Goal: Task Accomplishment & Management: Manage account settings

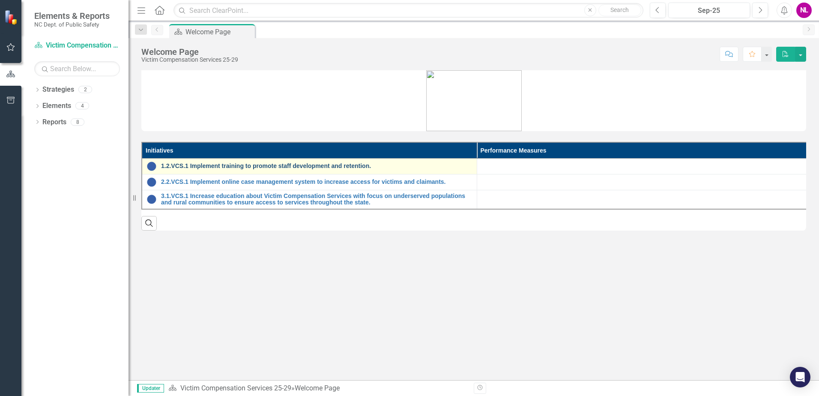
click at [203, 165] on link "1.2.VCS.1 Implement training to promote staff development and retention." at bounding box center [316, 166] width 311 height 6
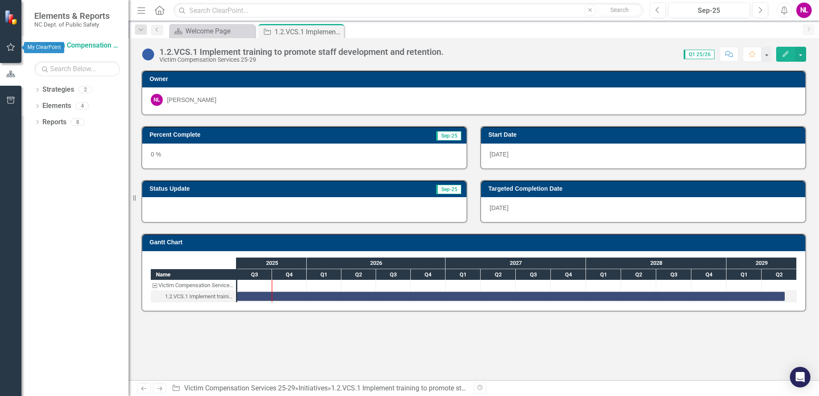
click at [11, 51] on button "button" at bounding box center [10, 48] width 19 height 18
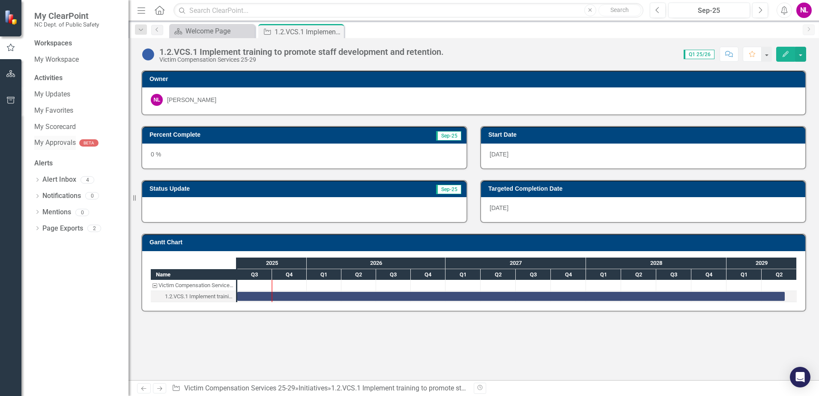
click at [40, 138] on div "My Approvals" at bounding box center [55, 143] width 42 height 14
click at [58, 179] on link "Alert Inbox" at bounding box center [59, 180] width 34 height 10
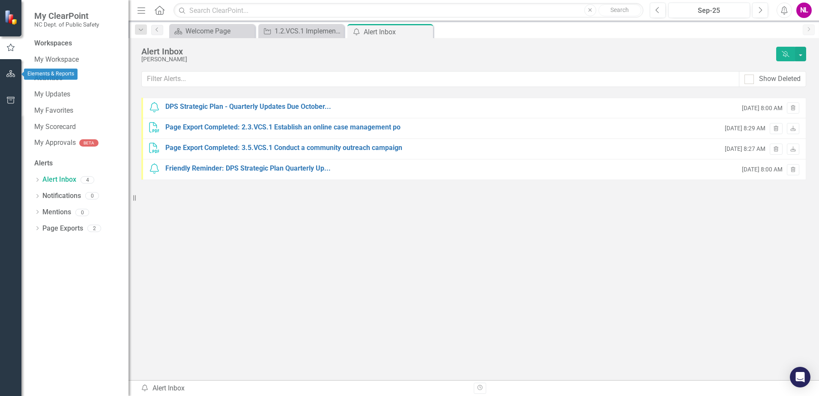
click at [8, 71] on icon "button" at bounding box center [10, 73] width 9 height 7
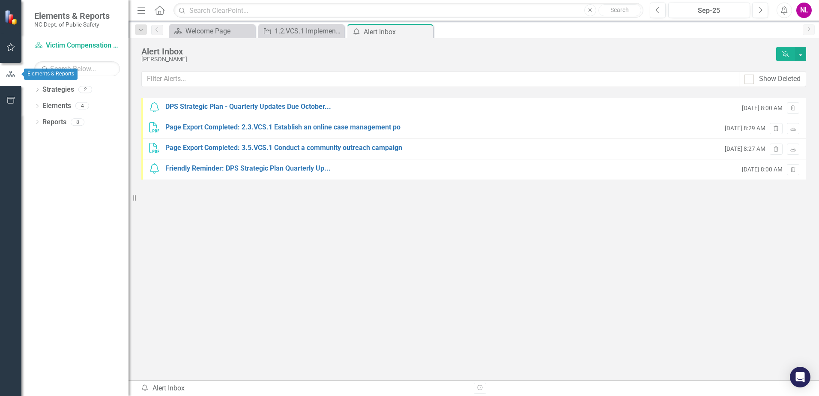
click at [10, 75] on icon "button" at bounding box center [10, 74] width 9 height 6
click at [13, 101] on icon "button" at bounding box center [10, 100] width 9 height 7
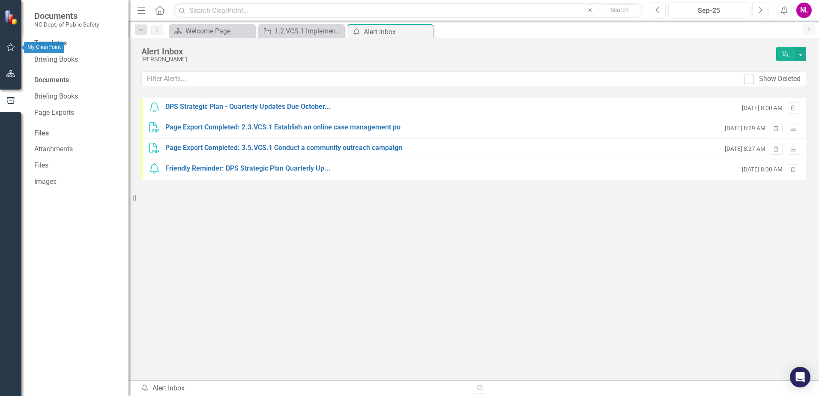
click at [12, 48] on icon "button" at bounding box center [10, 47] width 9 height 7
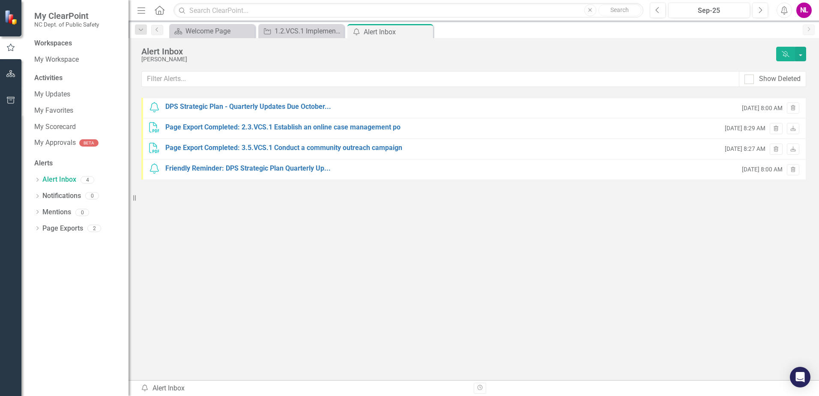
click at [56, 42] on div "Workspaces" at bounding box center [53, 44] width 38 height 10
click at [56, 56] on link "My Workspace" at bounding box center [77, 60] width 86 height 10
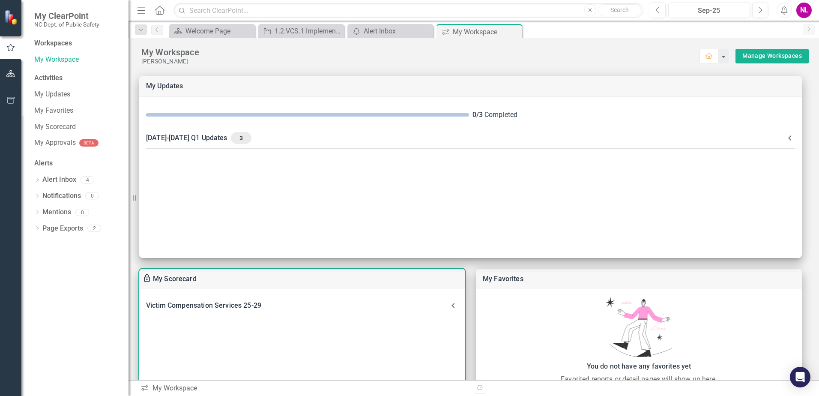
click at [183, 305] on div "Victim Compensation Services 25-29" at bounding box center [297, 305] width 302 height 12
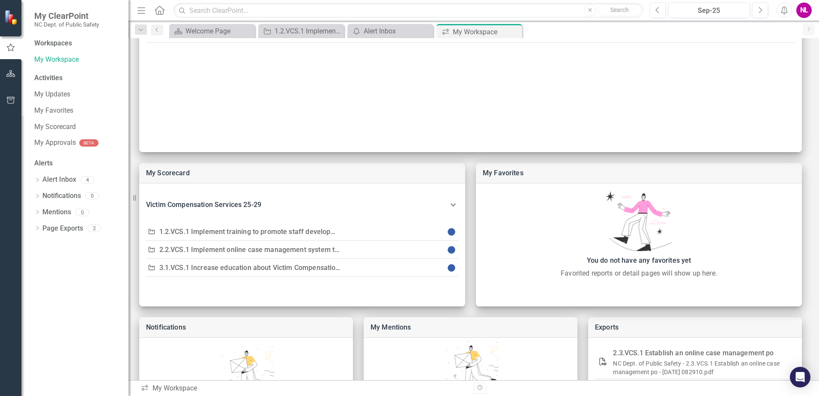
scroll to position [105, 0]
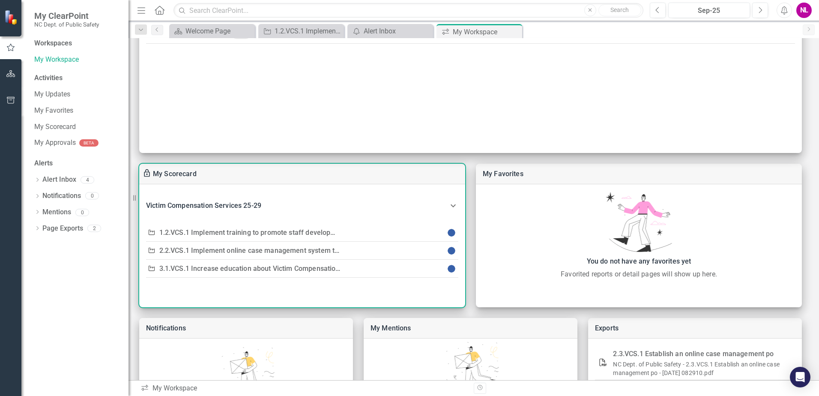
click at [283, 232] on link "1.2.VCS.1 Implement training to promote staff development and retention." at bounding box center [275, 232] width 233 height 8
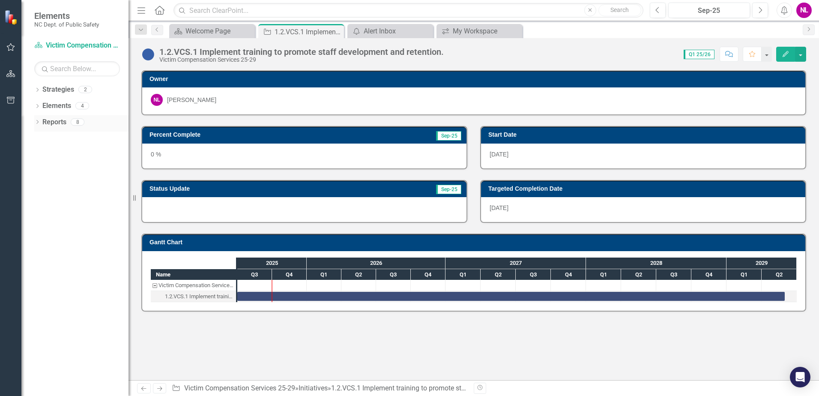
click at [39, 123] on icon "Dropdown" at bounding box center [37, 122] width 6 height 5
click at [63, 140] on link "Strategy Strategy" at bounding box center [65, 137] width 38 height 10
click at [42, 138] on icon "Dropdown" at bounding box center [41, 137] width 6 height 5
click at [63, 153] on div "Welcome Page" at bounding box center [86, 152] width 83 height 8
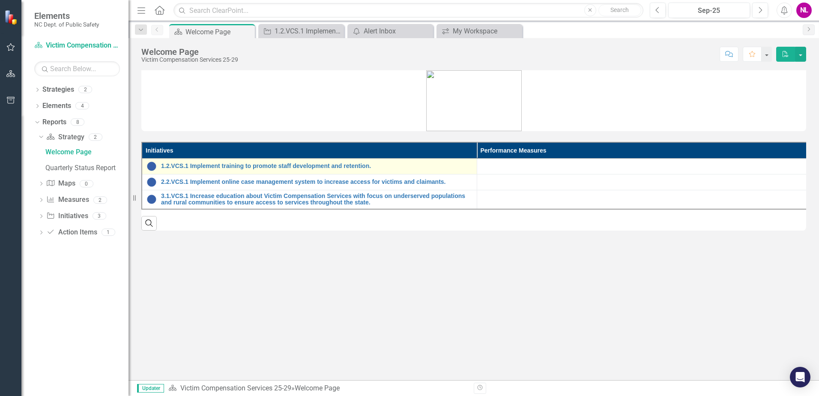
click at [177, 170] on div "1.2.VCS.1 Implement training to promote staff development and retention." at bounding box center [310, 166] width 326 height 10
click at [153, 166] on img at bounding box center [152, 166] width 10 height 10
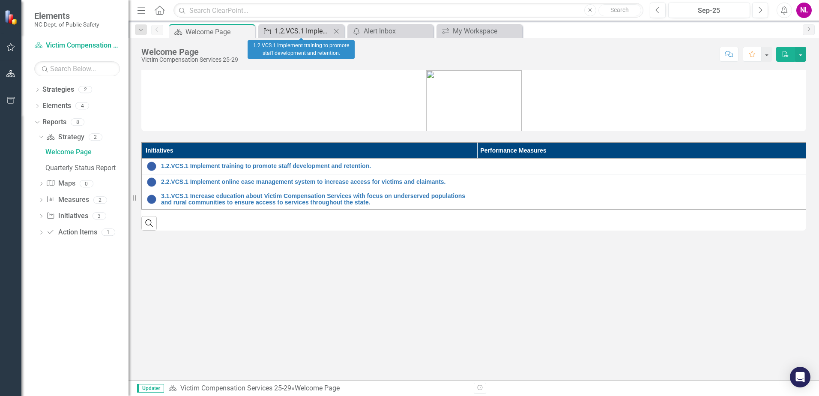
click at [276, 31] on div "1.2.VCS.1 Implement training to promote staff development and retention." at bounding box center [303, 31] width 57 height 11
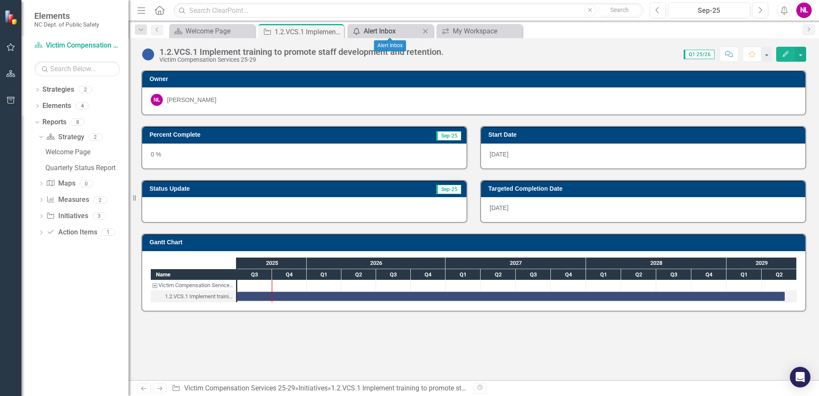
click at [370, 33] on div "Alert Inbox" at bounding box center [392, 31] width 57 height 11
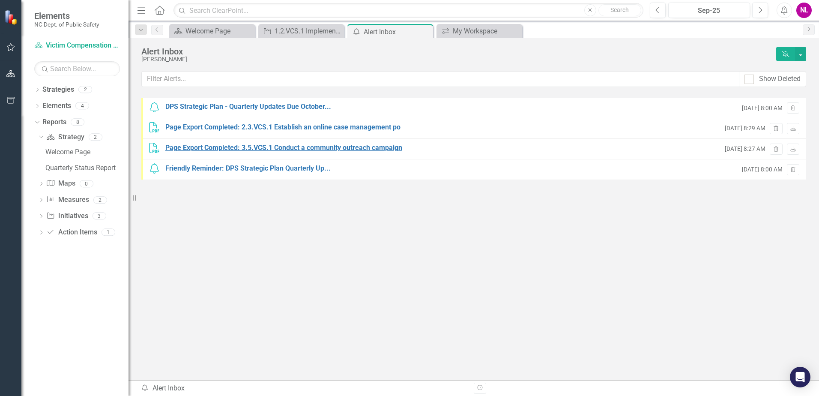
click at [291, 150] on div "Page Export Completed: 3.5.VCS.1 Conduct a community outreach campaign" at bounding box center [283, 148] width 237 height 10
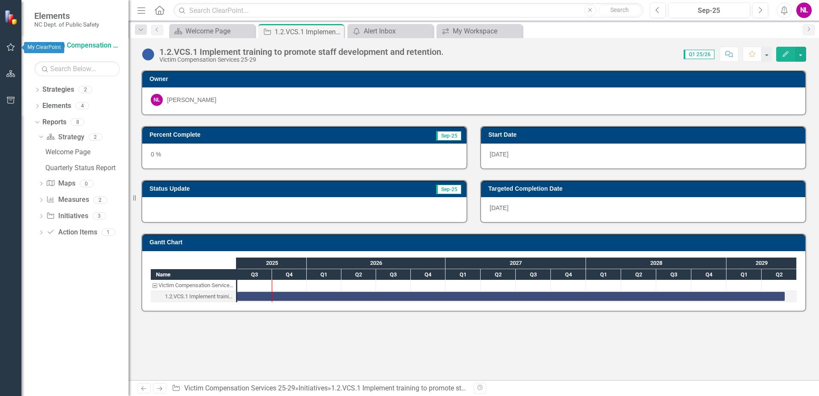
click at [9, 48] on icon "button" at bounding box center [11, 47] width 8 height 8
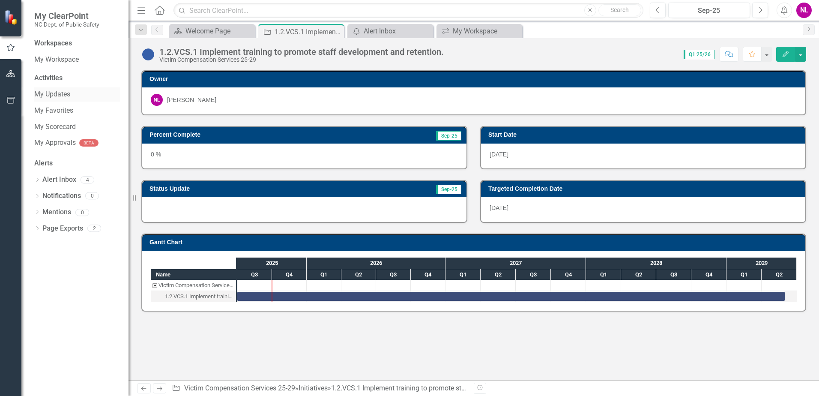
click at [56, 96] on link "My Updates" at bounding box center [77, 95] width 86 height 10
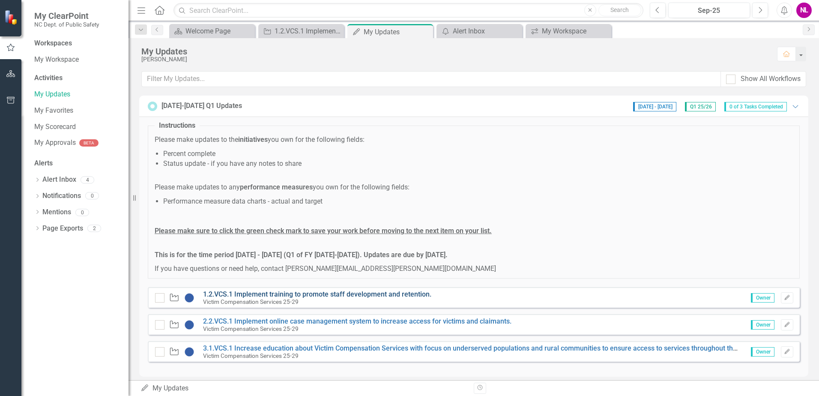
click at [258, 292] on link "1.2.VCS.1 Implement training to promote staff development and retention." at bounding box center [317, 294] width 228 height 8
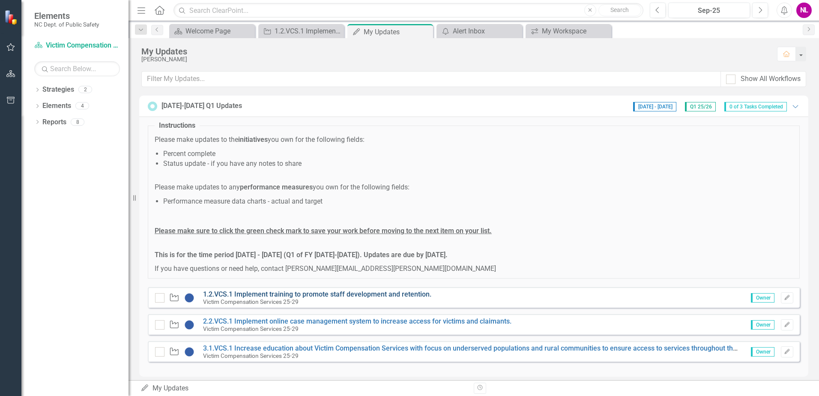
click at [311, 295] on link "1.2.VCS.1 Implement training to promote staff development and retention." at bounding box center [317, 294] width 228 height 8
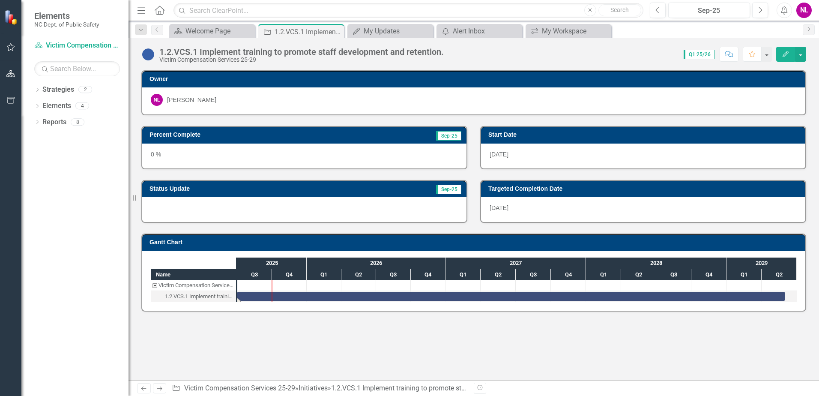
click at [282, 296] on div "Task: Start date: 2025-07-01 End date: 2029-05-30" at bounding box center [511, 296] width 548 height 9
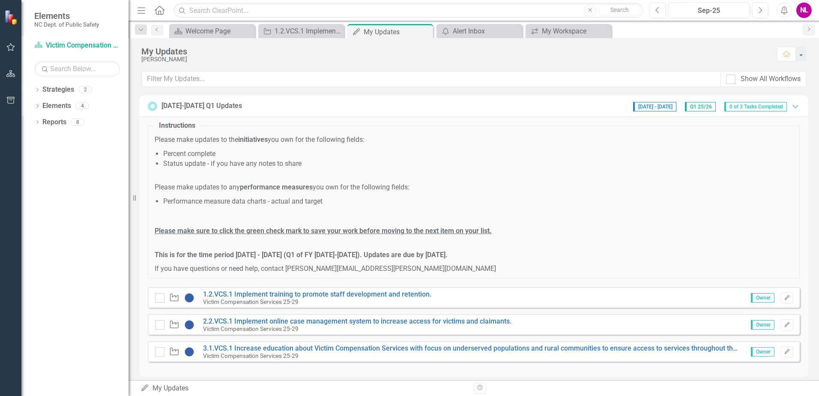
click at [141, 11] on icon "button" at bounding box center [142, 10] width 8 height 6
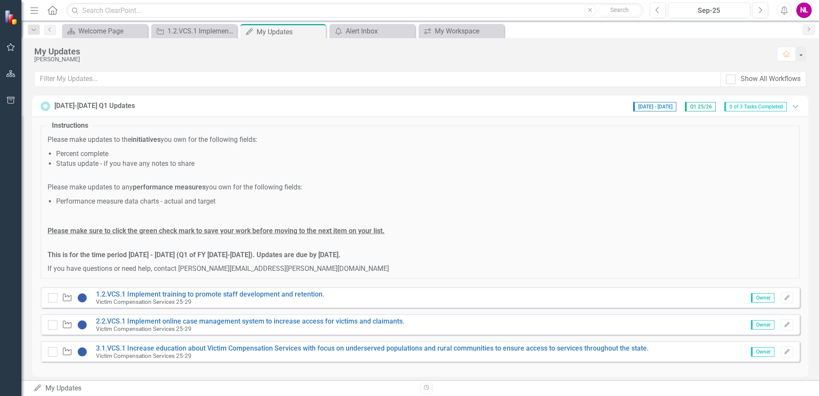
click at [771, 106] on span "0 of 3 Tasks Completed" at bounding box center [755, 106] width 63 height 9
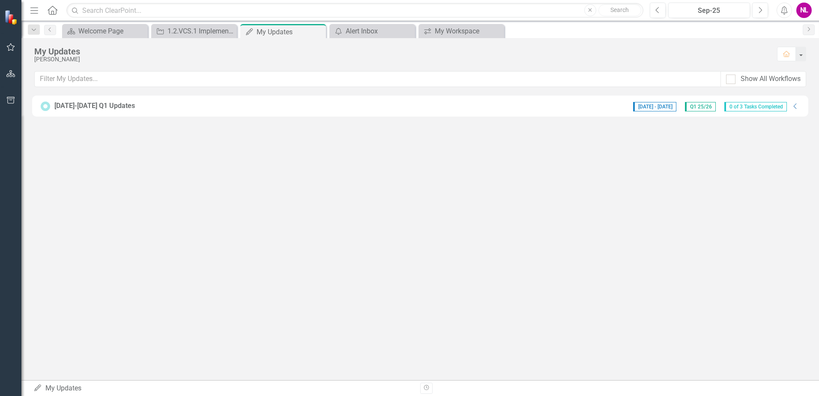
click at [771, 106] on span "0 of 3 Tasks Completed" at bounding box center [755, 106] width 63 height 9
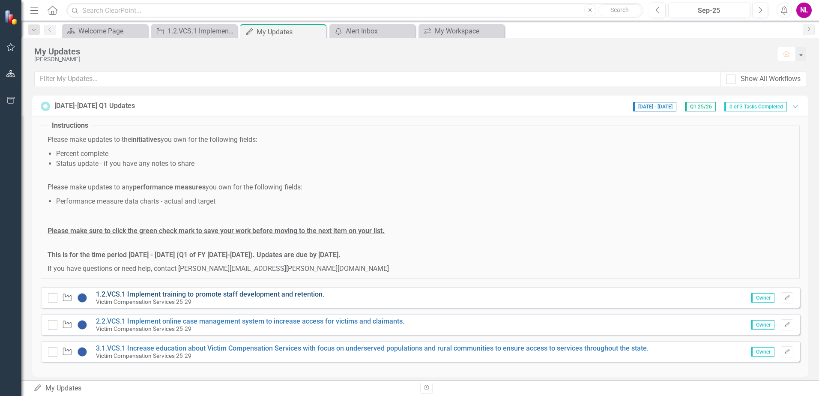
click at [170, 293] on link "1.2.VCS.1 Implement training to promote staff development and retention." at bounding box center [210, 294] width 228 height 8
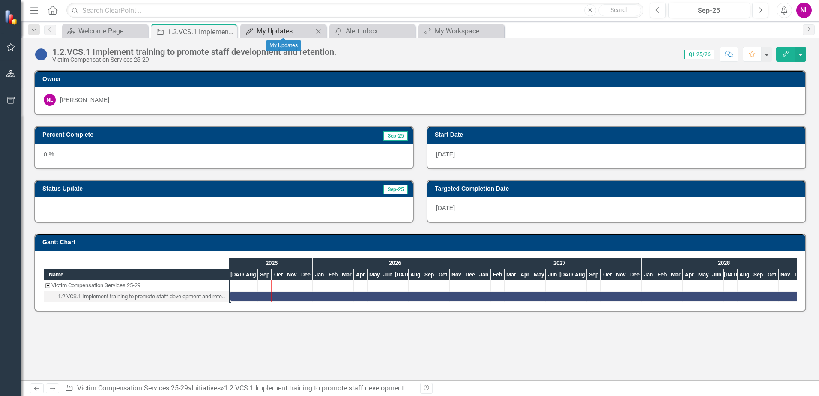
click at [281, 31] on div "My Updates" at bounding box center [285, 31] width 57 height 11
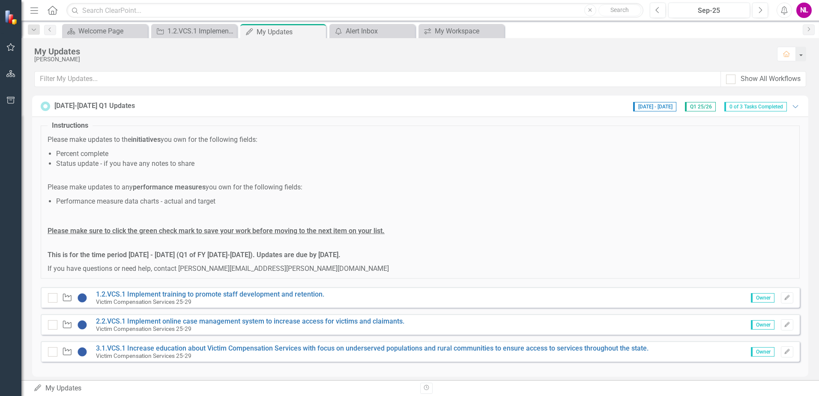
drag, startPoint x: 428, startPoint y: 224, endPoint x: 752, endPoint y: 142, distance: 334.4
click at [743, 174] on p at bounding box center [420, 174] width 745 height 10
click at [801, 58] on button "button" at bounding box center [800, 54] width 11 height 15
click at [458, 187] on p "Please make updates to any performance measures you own for the following field…" at bounding box center [420, 188] width 745 height 10
click at [34, 8] on icon "Menu" at bounding box center [34, 10] width 11 height 9
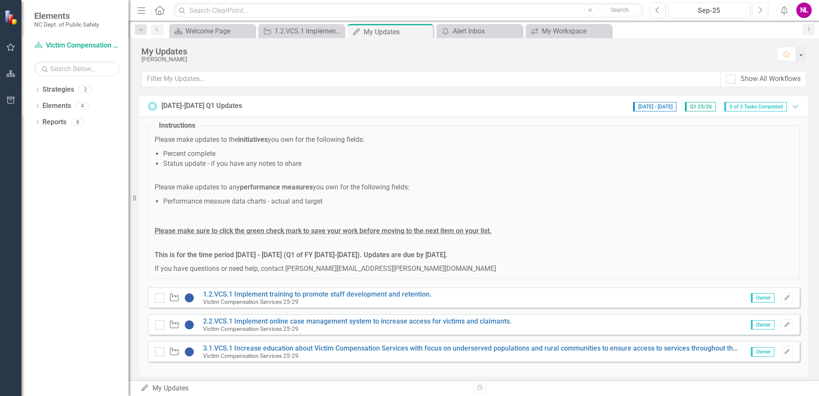
click at [34, 8] on div "Elements NC Dept. of Public Safety" at bounding box center [74, 19] width 107 height 39
click at [333, 72] on input "text" at bounding box center [431, 79] width 579 height 16
click at [484, 123] on fieldset "Instructions Please make updates to the initiatives you own for the following f…" at bounding box center [474, 200] width 652 height 158
click at [805, 54] on button "button" at bounding box center [800, 54] width 11 height 15
click at [804, 54] on button "button" at bounding box center [800, 54] width 11 height 15
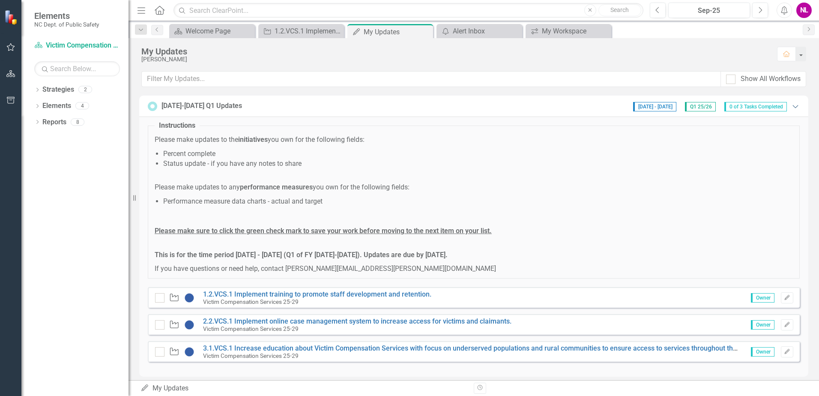
click at [793, 108] on icon at bounding box center [796, 106] width 6 height 3
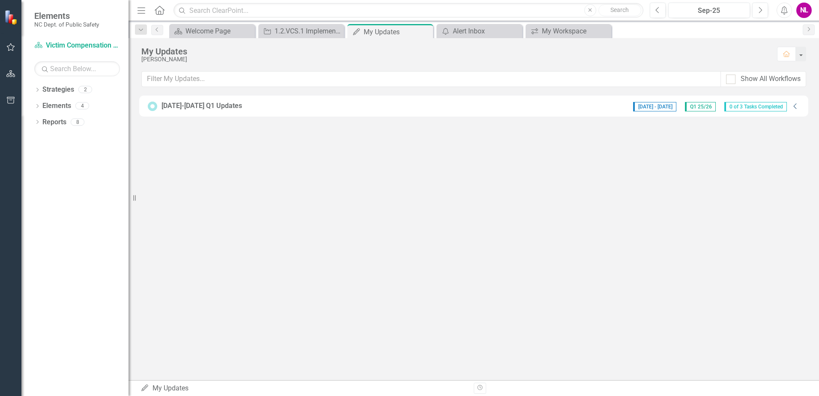
click at [789, 108] on div "[DATE] - [DATE] Q1 25/26 0 of 3 Tasks Completed" at bounding box center [710, 106] width 162 height 11
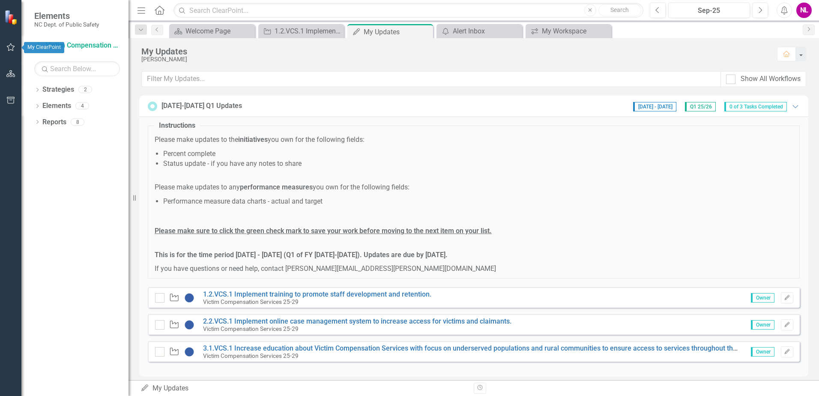
click at [10, 48] on icon "button" at bounding box center [10, 47] width 9 height 7
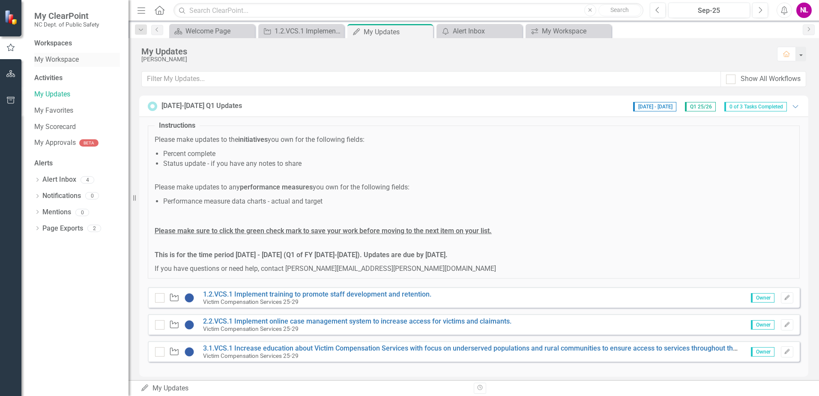
click at [61, 62] on link "My Workspace" at bounding box center [77, 60] width 86 height 10
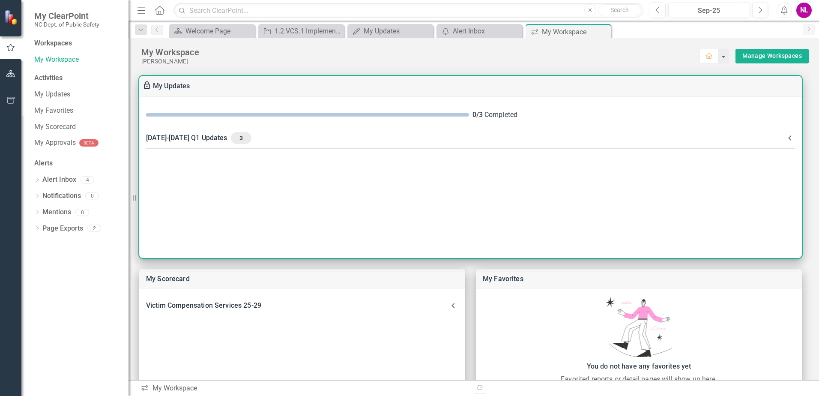
click at [179, 138] on div "[DATE]-[DATE] Q1 Updates 3" at bounding box center [465, 138] width 639 height 12
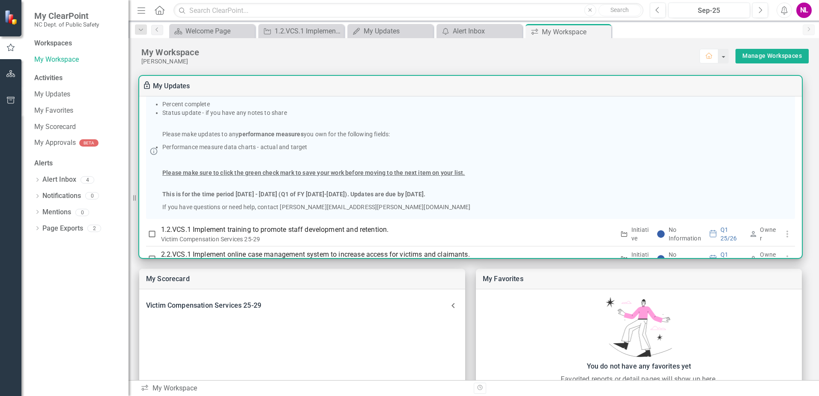
scroll to position [42, 0]
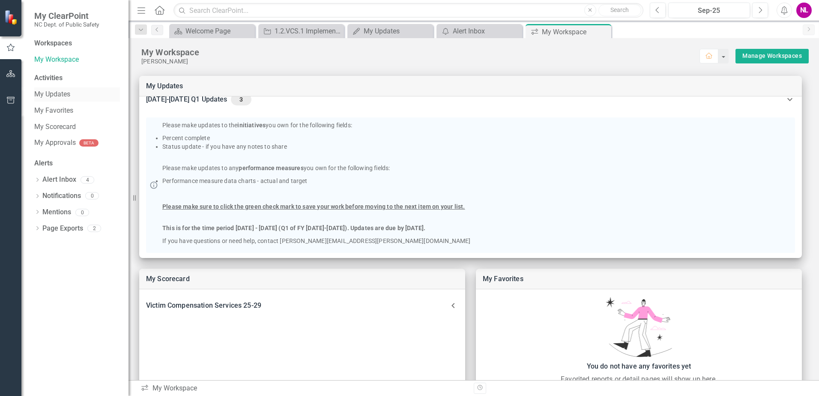
click at [50, 96] on link "My Updates" at bounding box center [77, 95] width 86 height 10
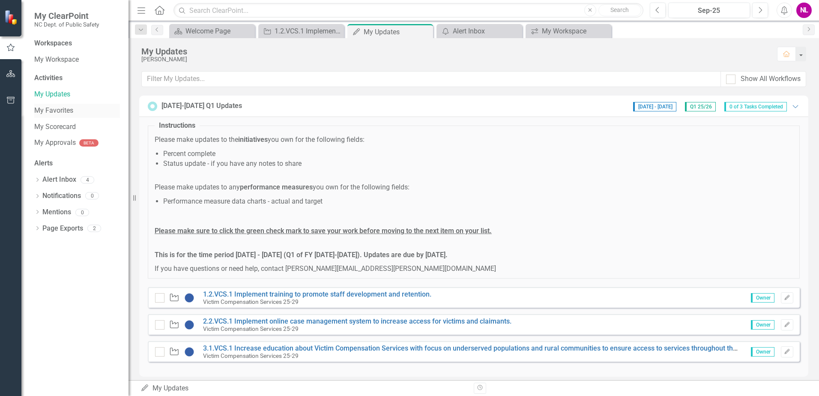
click at [54, 110] on link "My Favorites" at bounding box center [77, 111] width 86 height 10
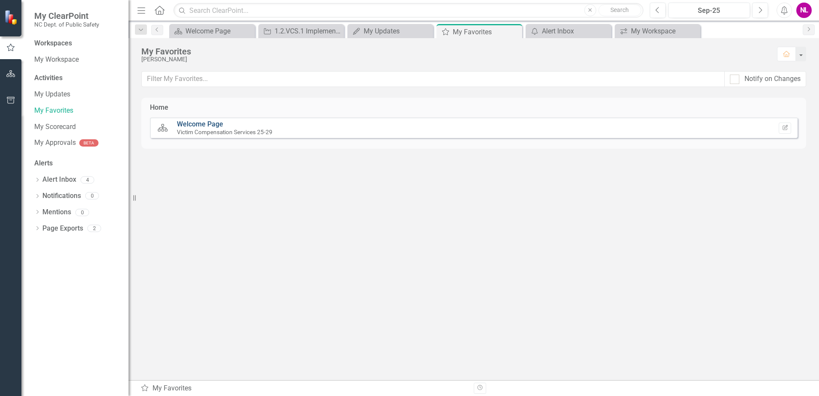
click at [188, 126] on link "Welcome Page" at bounding box center [200, 124] width 46 height 8
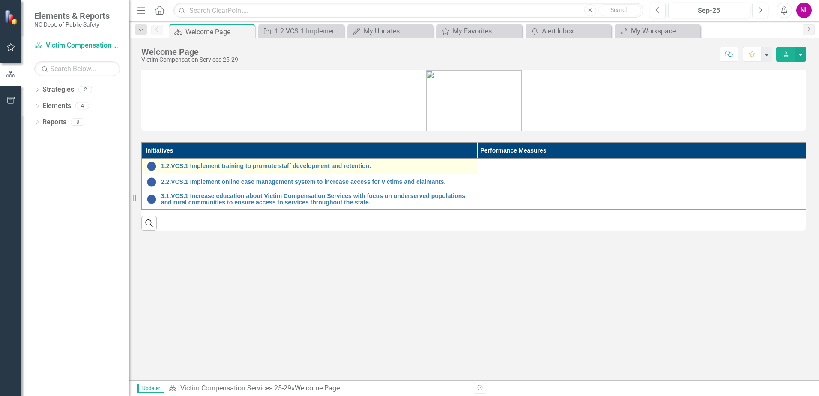
click at [150, 167] on img at bounding box center [152, 166] width 10 height 10
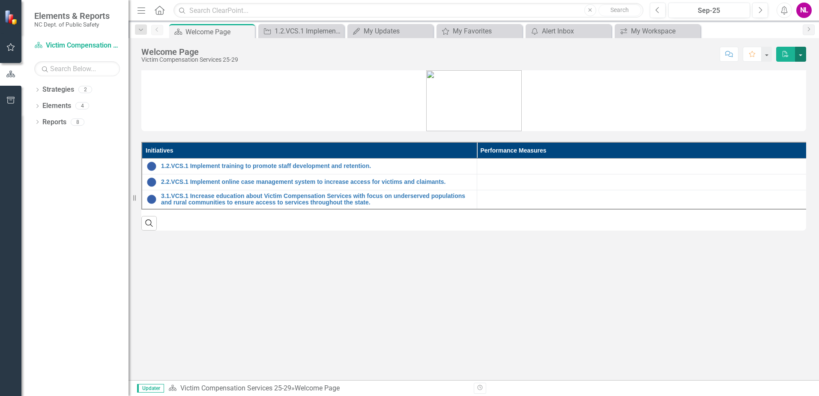
click at [802, 56] on button "button" at bounding box center [800, 54] width 11 height 15
click at [784, 84] on link "PDF Export to PDF" at bounding box center [770, 87] width 69 height 16
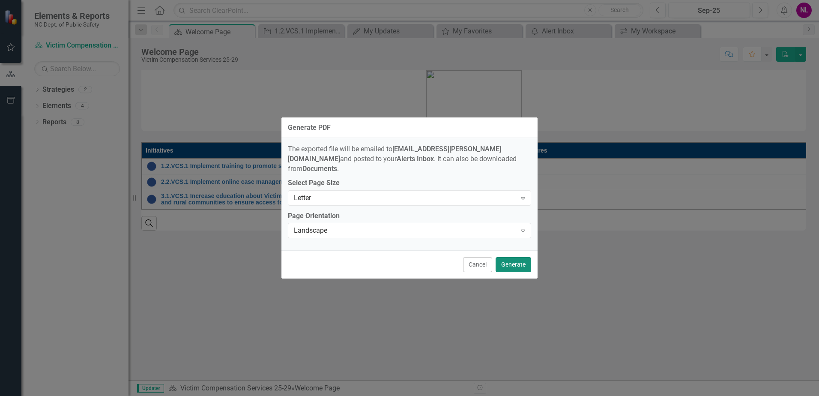
click at [513, 260] on button "Generate" at bounding box center [514, 264] width 36 height 15
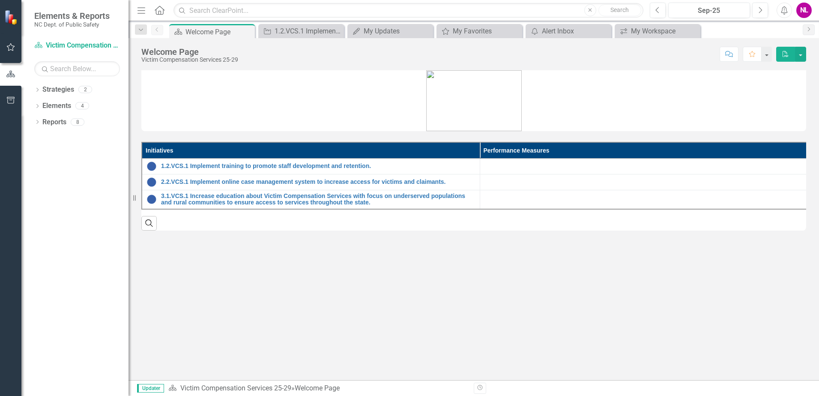
click at [794, 54] on button "PDF" at bounding box center [785, 54] width 19 height 15
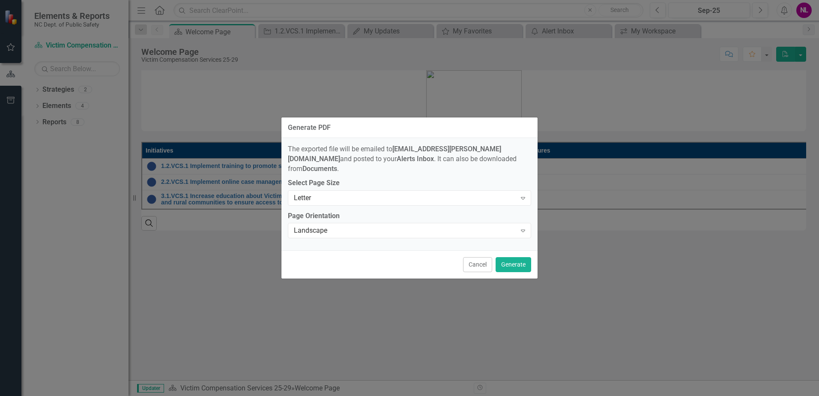
click at [792, 59] on div "Generate PDF The exported file will be emailed to [EMAIL_ADDRESS][PERSON_NAME][…" at bounding box center [409, 198] width 819 height 396
click at [517, 150] on span "The exported file will be emailed to [EMAIL_ADDRESS][PERSON_NAME][DOMAIN_NAME] …" at bounding box center [402, 159] width 229 height 28
click at [473, 260] on button "Cancel" at bounding box center [477, 264] width 29 height 15
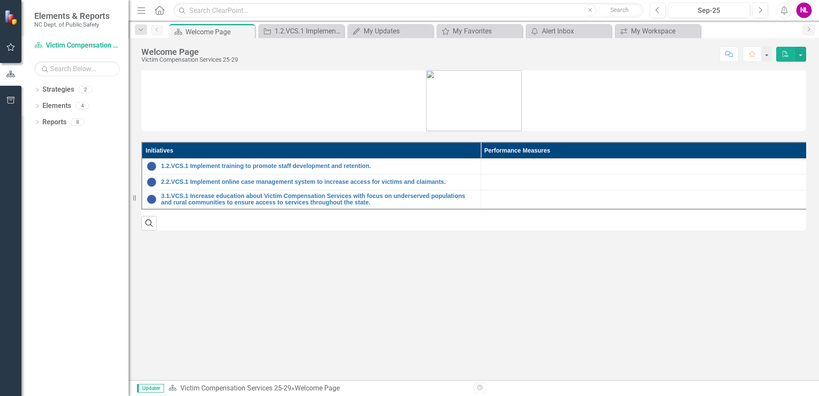
click at [787, 56] on icon "PDF" at bounding box center [786, 54] width 8 height 6
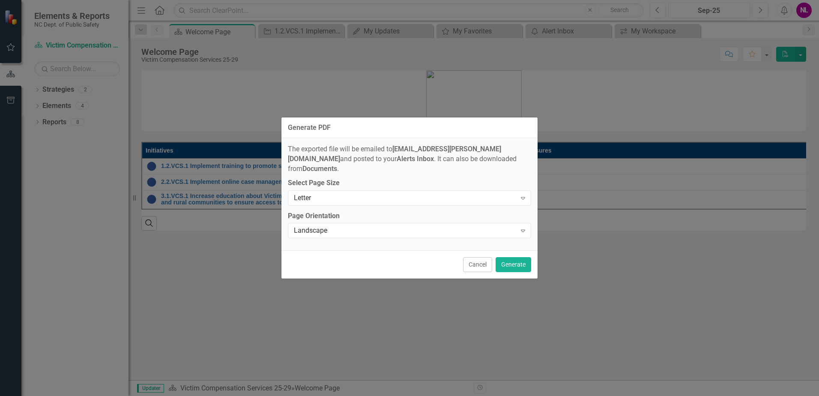
click at [604, 119] on div "Generate PDF The exported file will be emailed to [EMAIL_ADDRESS][PERSON_NAME][…" at bounding box center [409, 198] width 819 height 396
click at [474, 260] on button "Cancel" at bounding box center [477, 264] width 29 height 15
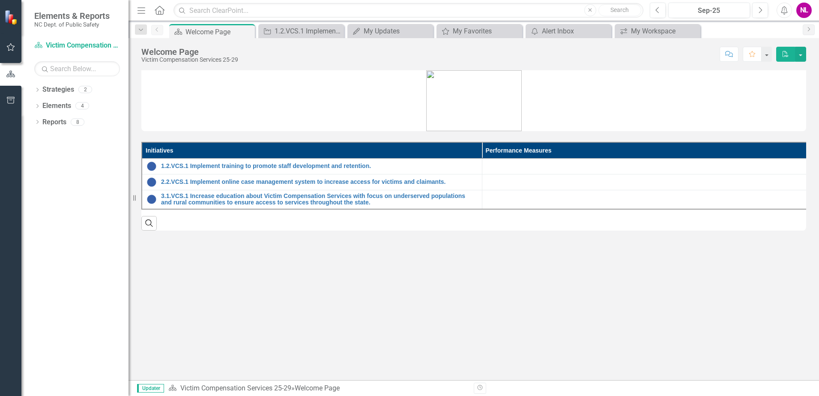
click at [144, 10] on icon "Menu" at bounding box center [141, 10] width 11 height 9
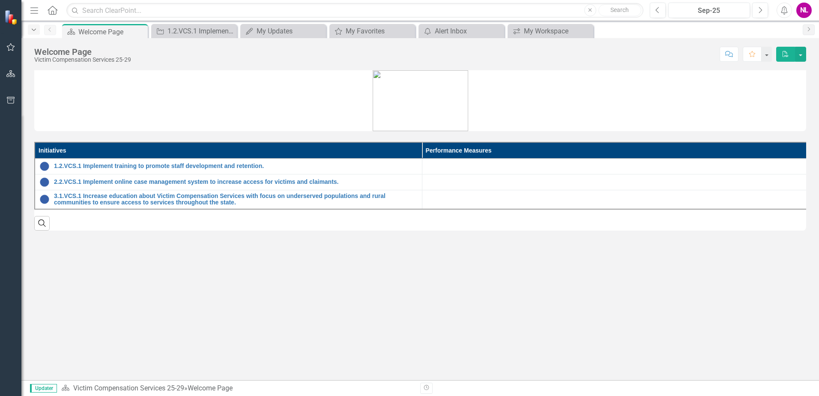
click at [33, 30] on icon "Dropdown" at bounding box center [34, 30] width 8 height 6
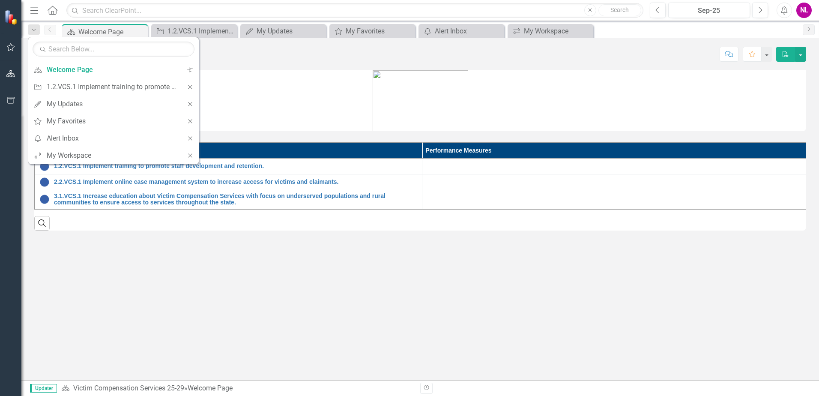
click at [256, 90] on figure at bounding box center [420, 100] width 772 height 61
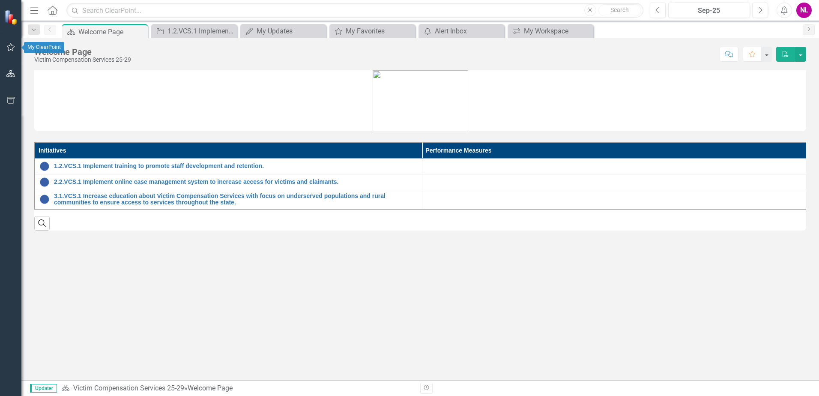
click at [12, 43] on button "button" at bounding box center [10, 48] width 19 height 18
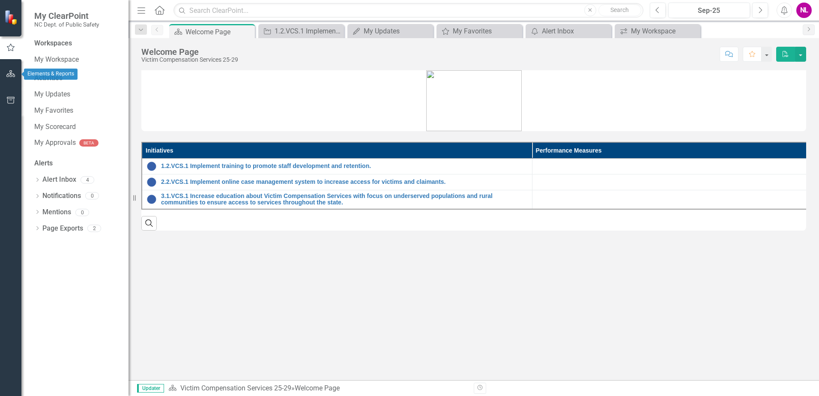
click at [11, 75] on icon "button" at bounding box center [10, 73] width 9 height 7
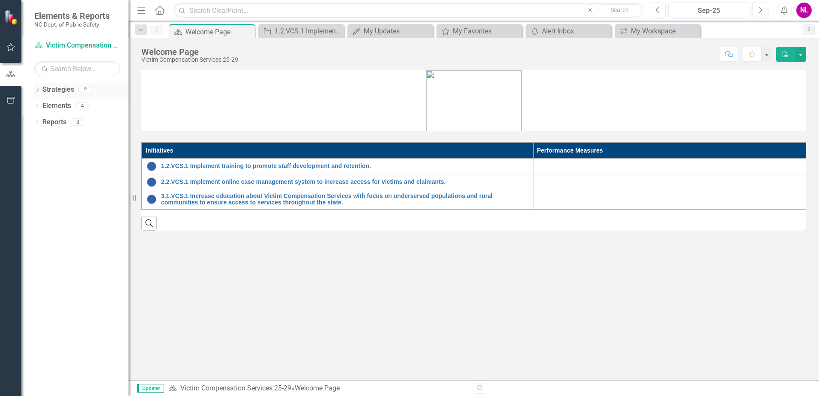
click at [37, 90] on icon "Dropdown" at bounding box center [37, 90] width 6 height 5
click at [50, 103] on link "NCDPS 25-29" at bounding box center [87, 106] width 81 height 10
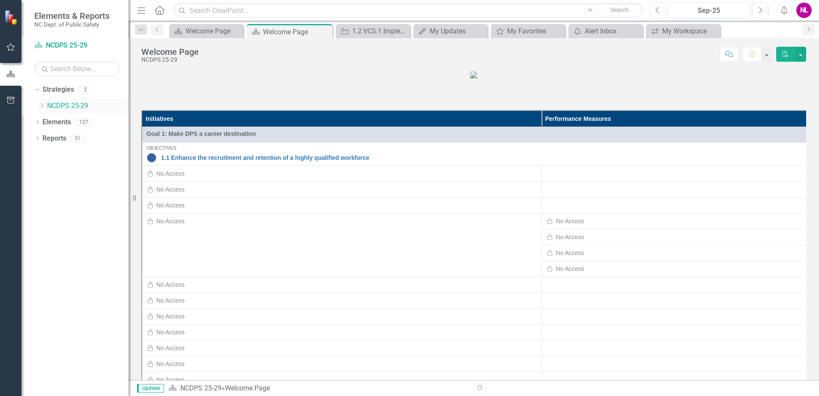
click at [50, 103] on link "NCDPS 25-29" at bounding box center [87, 106] width 81 height 10
click at [37, 120] on div "Dropdown" at bounding box center [37, 123] width 6 height 7
click at [87, 171] on link "Initiative Initiatives" at bounding box center [68, 171] width 42 height 10
click at [66, 174] on link "Initiative Initiatives" at bounding box center [68, 171] width 42 height 10
click at [39, 198] on div "Dropdown Reports 31" at bounding box center [81, 204] width 94 height 16
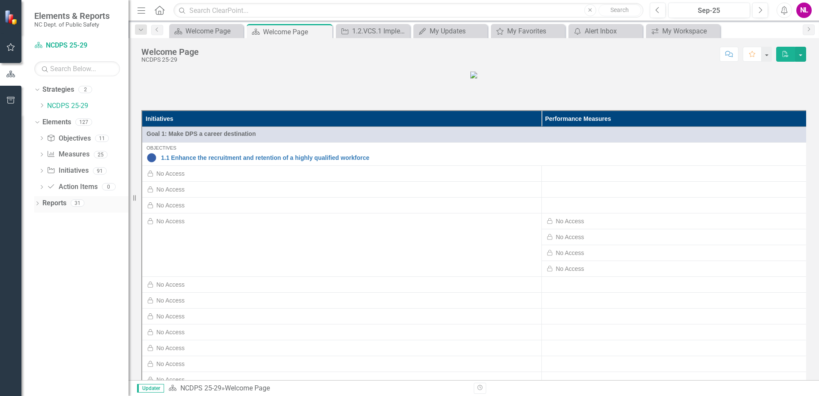
click at [51, 204] on link "Reports" at bounding box center [54, 203] width 24 height 10
click at [72, 174] on link "Initiative Initiatives" at bounding box center [68, 171] width 42 height 10
click at [42, 171] on icon "Dropdown" at bounding box center [42, 171] width 6 height 5
click at [43, 156] on icon "Dropdown" at bounding box center [42, 155] width 6 height 5
click at [43, 156] on div "Dropdown" at bounding box center [39, 154] width 7 height 6
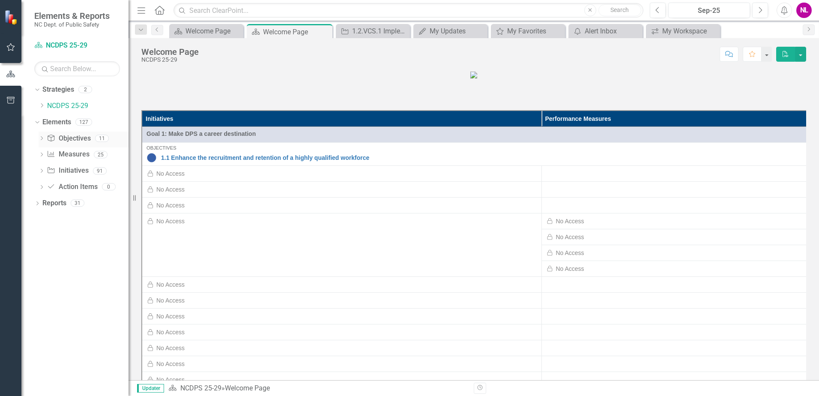
click at [42, 136] on div "Dropdown" at bounding box center [42, 139] width 6 height 7
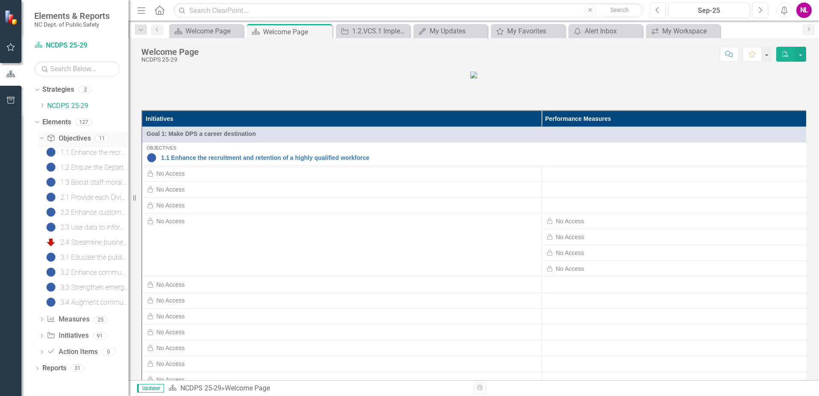
click at [42, 135] on icon "Dropdown" at bounding box center [40, 138] width 5 height 6
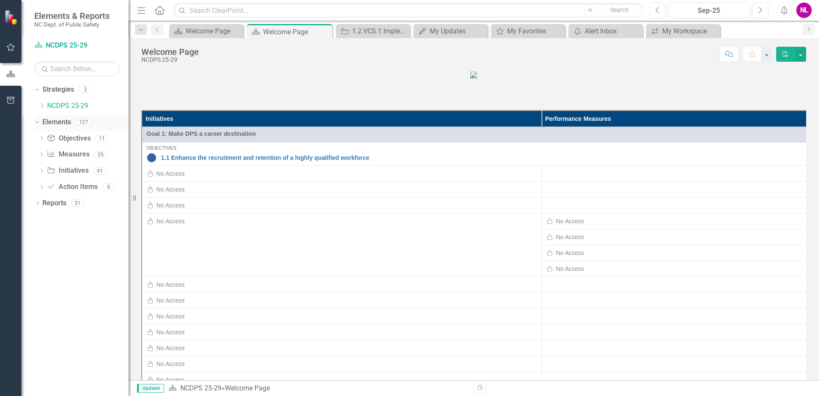
click at [40, 121] on div "Dropdown" at bounding box center [37, 123] width 6 height 4
click at [40, 121] on icon "Dropdown" at bounding box center [37, 122] width 6 height 5
click at [40, 121] on div "Dropdown" at bounding box center [37, 123] width 6 height 4
click at [428, 32] on link "My Updates My Updates" at bounding box center [445, 31] width 59 height 11
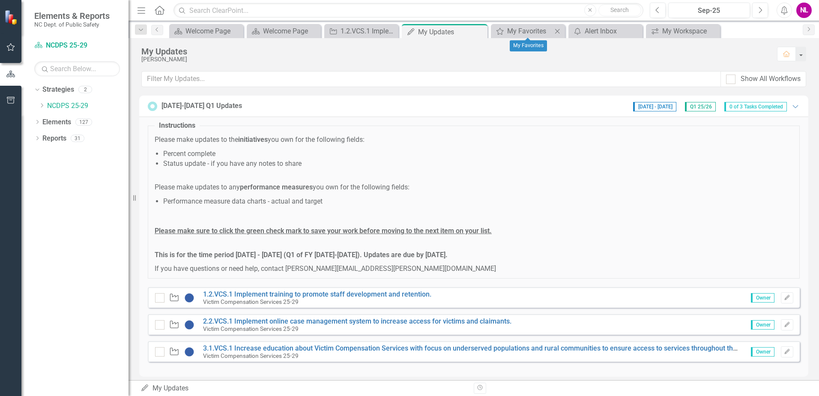
click at [511, 36] on div "My Favorites My Favorites Close" at bounding box center [528, 31] width 74 height 14
click at [508, 34] on div "My Favorites" at bounding box center [529, 31] width 45 height 11
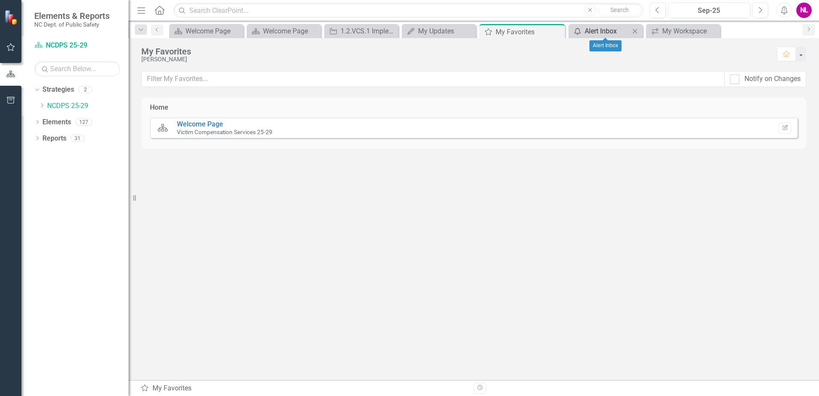
click at [598, 33] on div "Alert Inbox" at bounding box center [607, 31] width 45 height 11
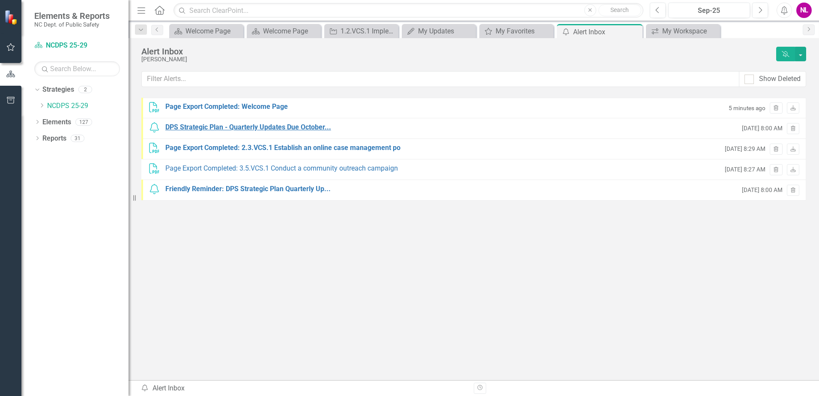
click at [296, 126] on div "DPS Strategic Plan - Quarterly Updates Due October..." at bounding box center [248, 128] width 166 height 10
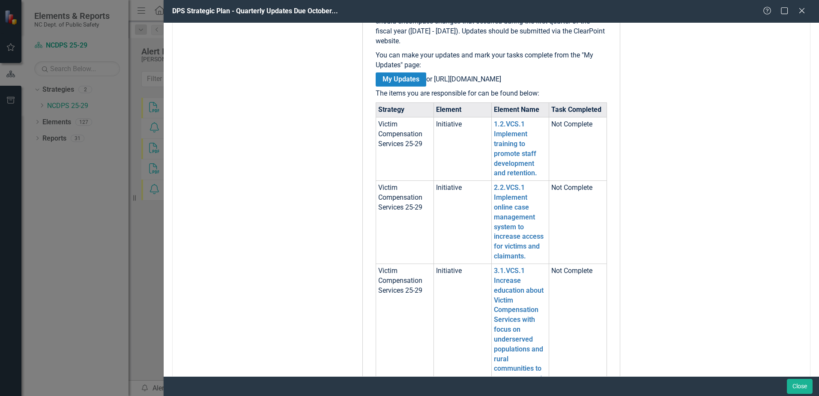
scroll to position [188, 0]
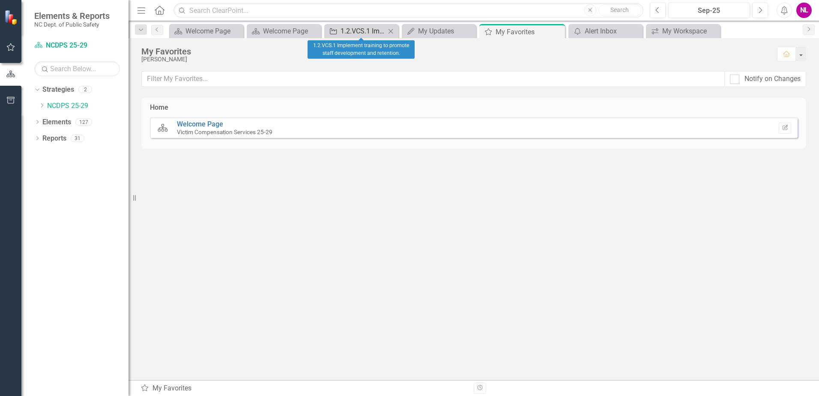
click at [352, 33] on div "1.2.VCS.1 Implement training to promote staff development and retention." at bounding box center [363, 31] width 45 height 11
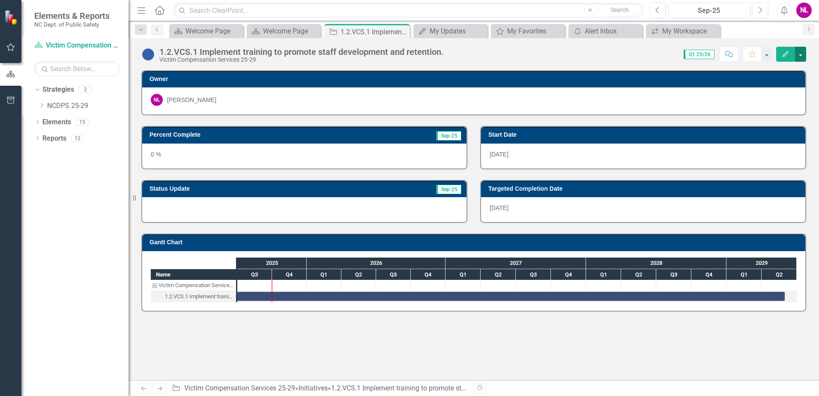
click at [803, 57] on button "button" at bounding box center [800, 54] width 11 height 15
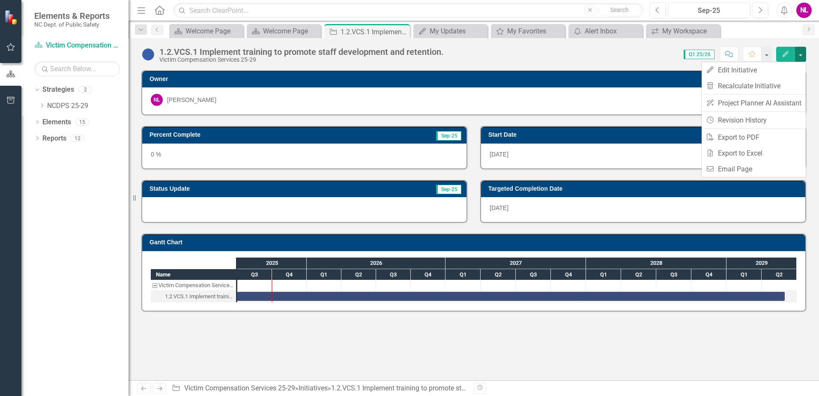
click at [803, 57] on button "button" at bounding box center [800, 54] width 11 height 15
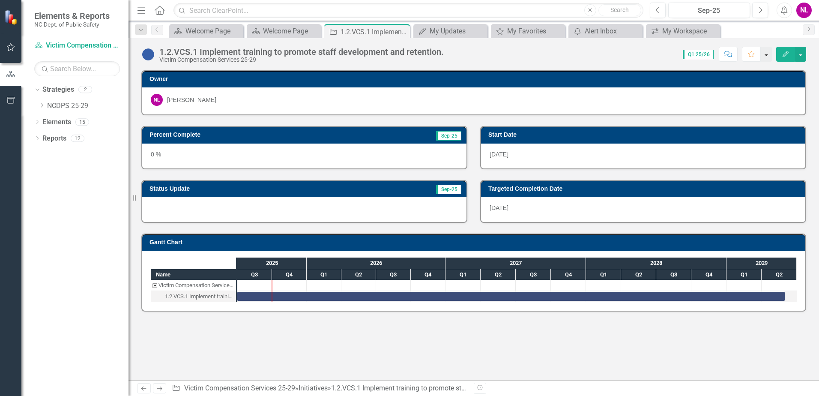
click at [766, 54] on button "button" at bounding box center [766, 54] width 11 height 15
click at [729, 56] on icon "button" at bounding box center [729, 54] width 8 height 6
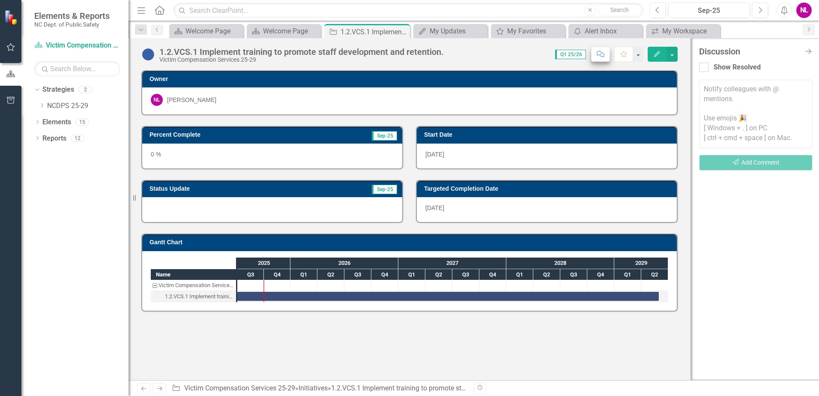
click at [729, 56] on div "Discussion" at bounding box center [749, 51] width 101 height 9
click at [812, 51] on icon "Close Discussion Bar" at bounding box center [808, 51] width 11 height 8
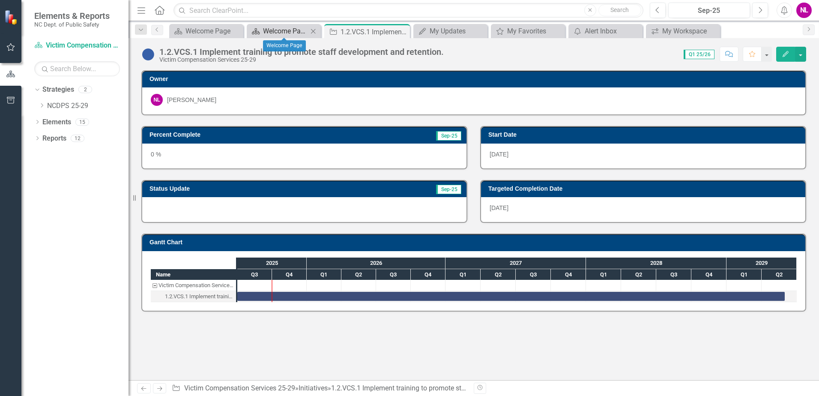
click at [284, 32] on div "Welcome Page" at bounding box center [285, 31] width 45 height 11
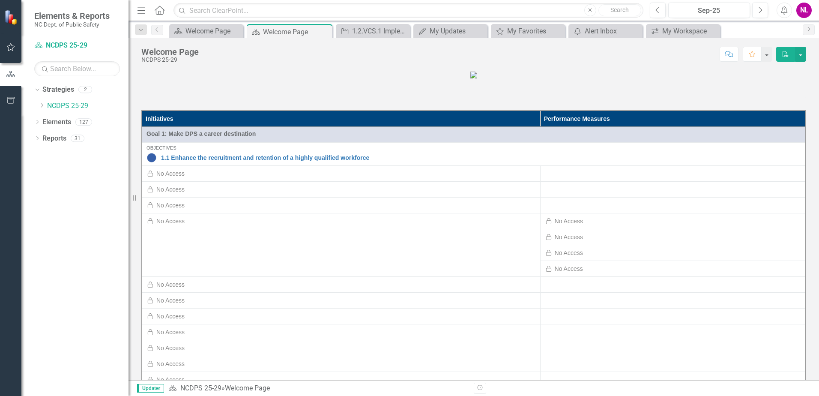
click at [284, 32] on div "Welcome Page" at bounding box center [296, 32] width 67 height 11
click at [327, 30] on icon "Close" at bounding box center [324, 31] width 9 height 7
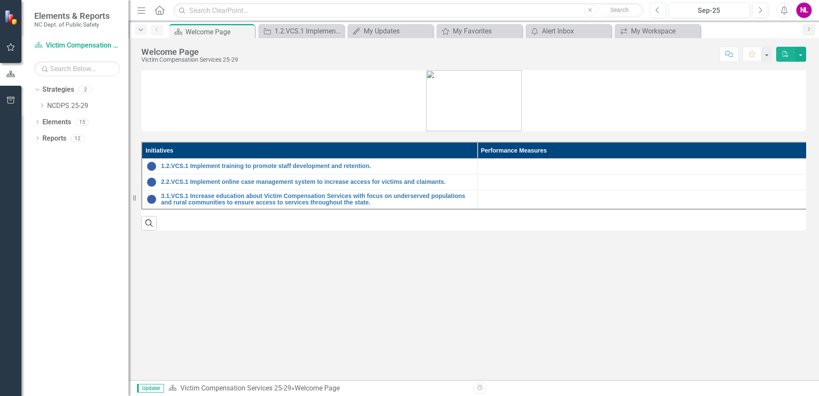
click at [139, 26] on div "Dropdown" at bounding box center [141, 29] width 12 height 10
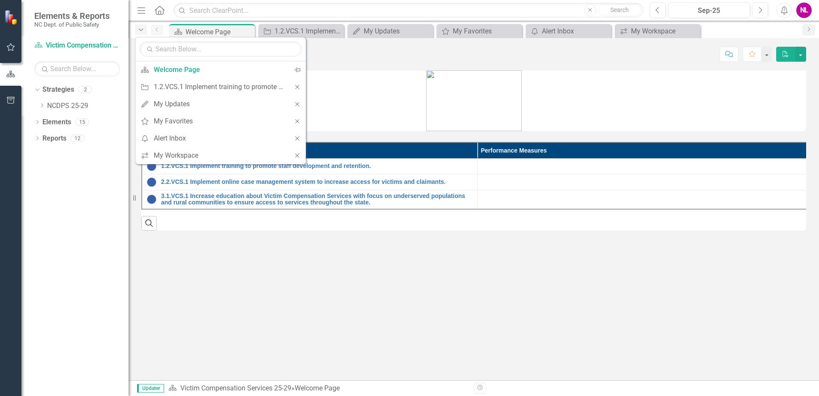
click at [139, 26] on div "Dropdown" at bounding box center [141, 29] width 12 height 10
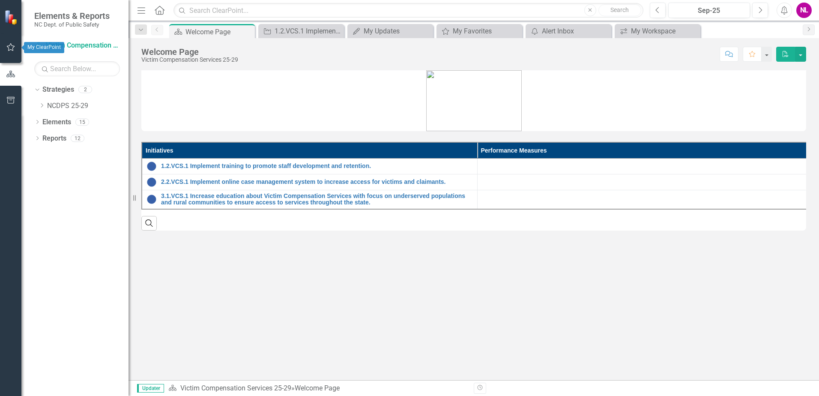
click at [9, 45] on icon "button" at bounding box center [10, 47] width 9 height 7
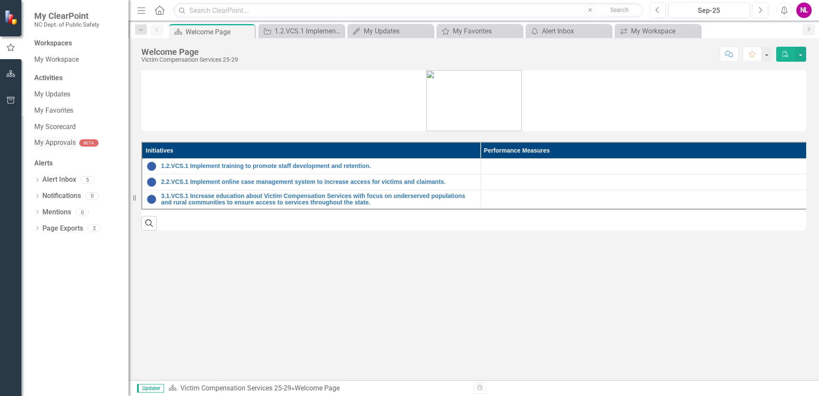
click at [50, 141] on link "My Approvals" at bounding box center [55, 143] width 42 height 10
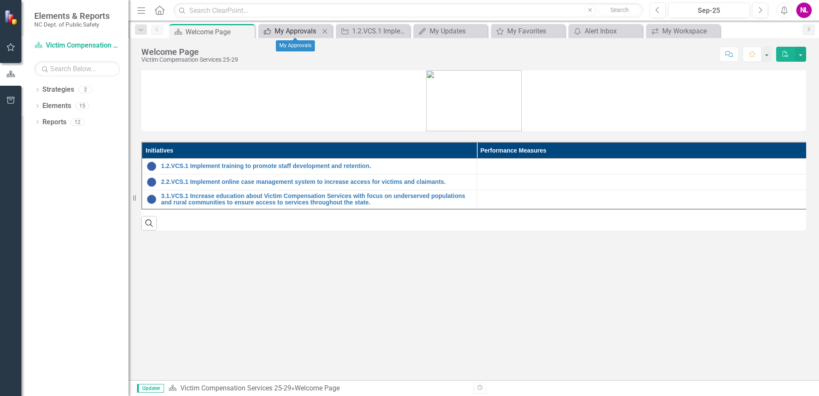
click at [314, 29] on div "My Approvals" at bounding box center [297, 31] width 45 height 11
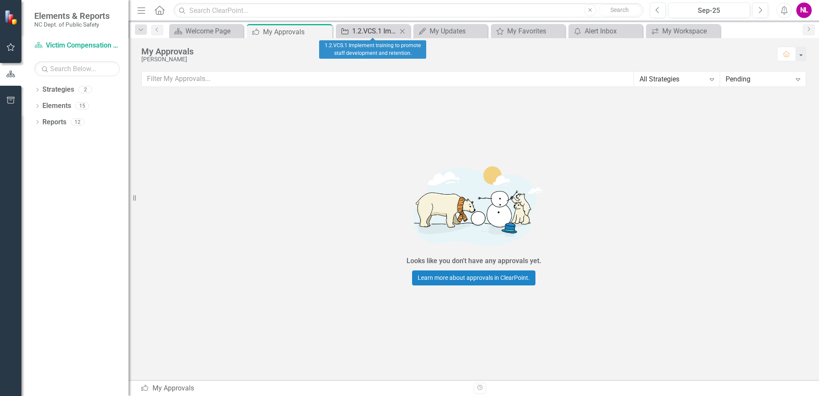
click at [374, 31] on div "1.2.VCS.1 Implement training to promote staff development and retention." at bounding box center [374, 31] width 45 height 11
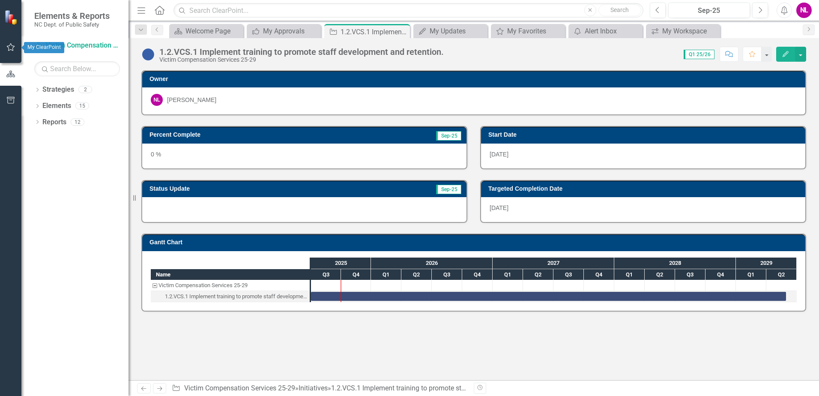
click at [8, 43] on button "button" at bounding box center [10, 48] width 19 height 18
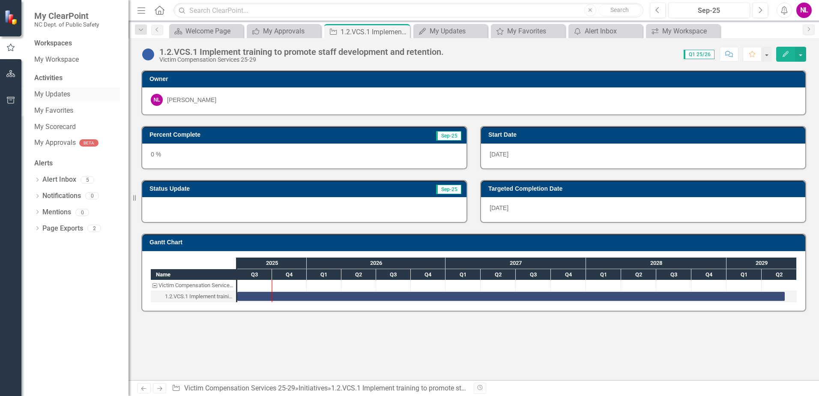
click at [46, 95] on link "My Updates" at bounding box center [77, 95] width 86 height 10
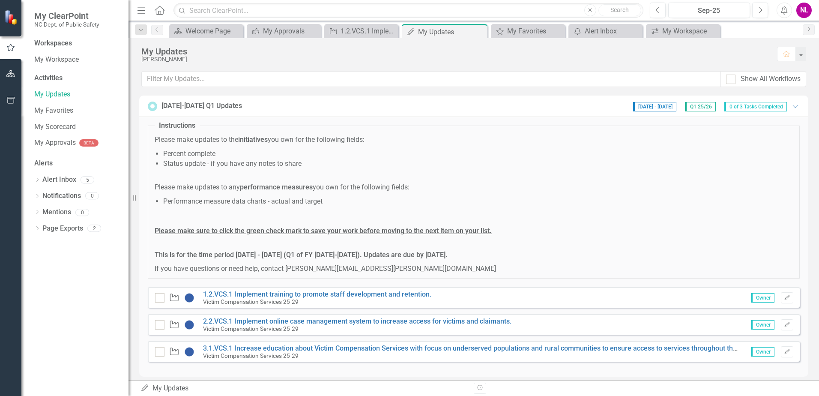
click at [759, 298] on span "Owner" at bounding box center [763, 297] width 24 height 9
click at [784, 298] on icon "Edit" at bounding box center [787, 297] width 6 height 5
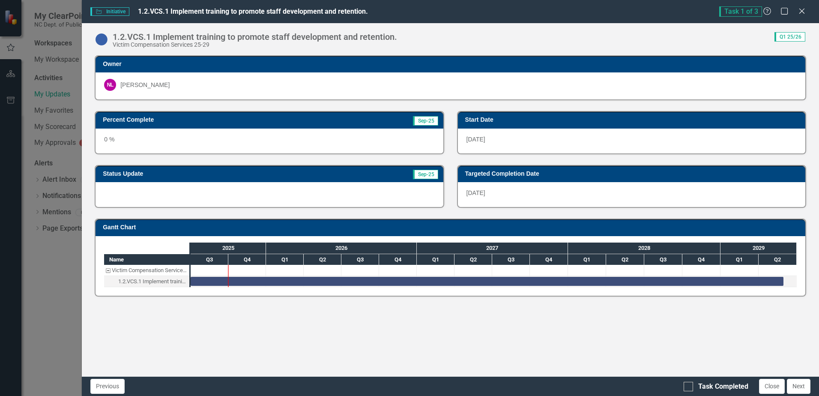
click at [124, 139] on div "0 %" at bounding box center [269, 141] width 347 height 25
click at [117, 140] on div "0 %" at bounding box center [269, 141] width 347 height 25
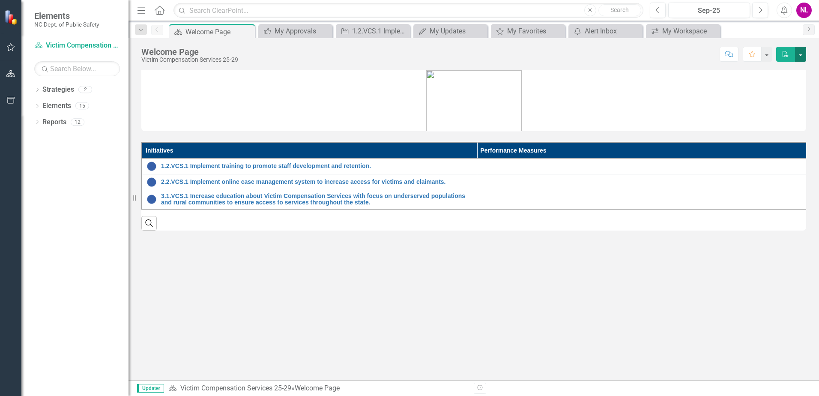
click at [802, 52] on button "button" at bounding box center [800, 54] width 11 height 15
click at [803, 54] on button "button" at bounding box center [800, 54] width 11 height 15
